Goal: Task Accomplishment & Management: Manage account settings

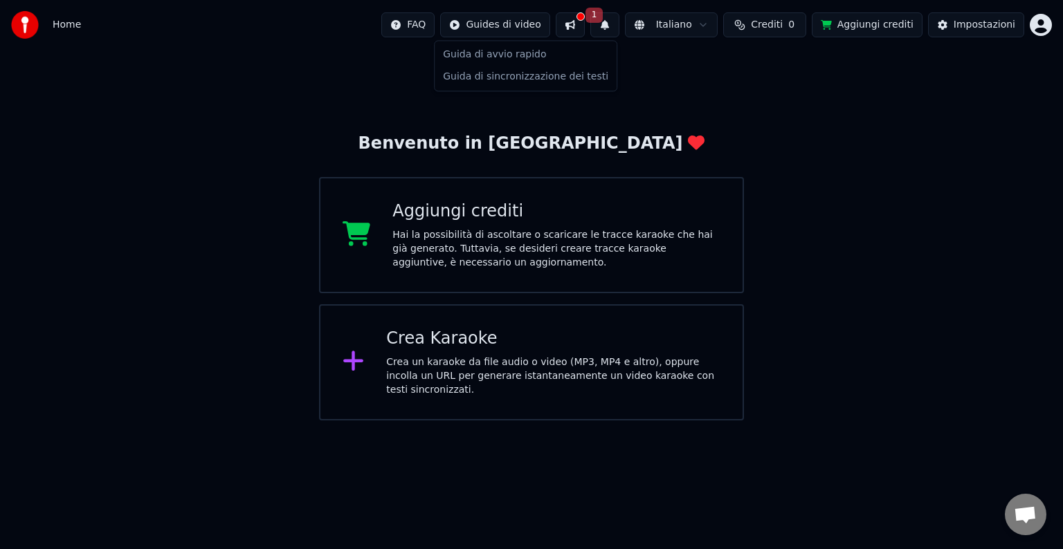
click at [483, 22] on html "Home FAQ Guides di video 1 Italiano Crediti 0 Aggiungi crediti Impostazioni Ben…" at bounding box center [531, 210] width 1063 height 421
click at [507, 77] on div "Guida di sincronizzazione dei testi" at bounding box center [525, 77] width 176 height 22
click at [867, 144] on div "Benvenuto in [PERSON_NAME] crediti Hai la possibilità di ascoltare o scaricare …" at bounding box center [531, 235] width 1063 height 371
click at [775, 24] on span "Crediti" at bounding box center [767, 25] width 32 height 14
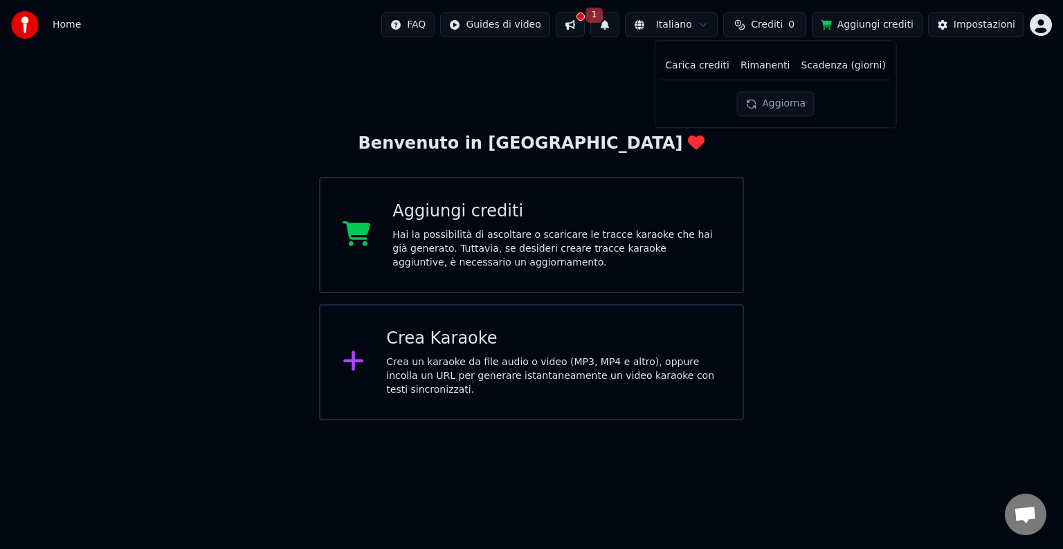
click at [777, 106] on button "Aggiorna" at bounding box center [775, 103] width 78 height 25
click at [890, 24] on button "Aggiungi crediti" at bounding box center [867, 24] width 111 height 25
click at [892, 316] on div "Benvenuto in [PERSON_NAME] crediti Hai la possibilità di ascoltare o scaricare …" at bounding box center [531, 235] width 1063 height 371
click at [883, 28] on button "Aggiungi crediti" at bounding box center [867, 24] width 111 height 25
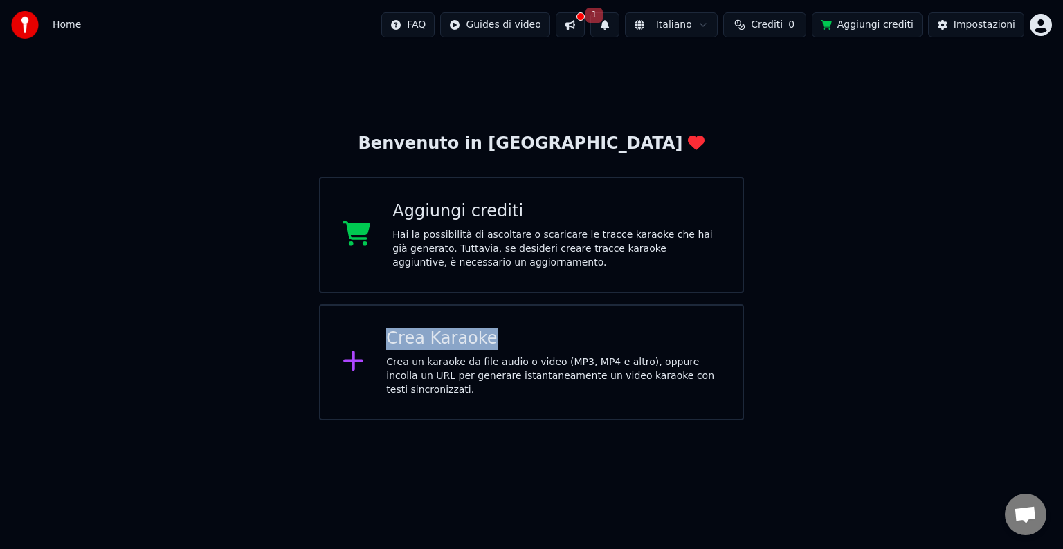
drag, startPoint x: 551, startPoint y: 349, endPoint x: 231, endPoint y: 430, distance: 330.4
click at [231, 421] on html "Home FAQ Guides di video 1 Italiano Crediti 0 Aggiungi crediti Impostazioni Ben…" at bounding box center [531, 210] width 1063 height 421
click at [211, 386] on div "Benvenuto in [PERSON_NAME] crediti Hai la possibilità di ascoltare o scaricare …" at bounding box center [531, 235] width 1063 height 371
click at [884, 22] on button "Aggiungi crediti" at bounding box center [867, 24] width 111 height 25
click at [977, 24] on div "Impostazioni" at bounding box center [984, 25] width 62 height 14
